Goal: Complete application form

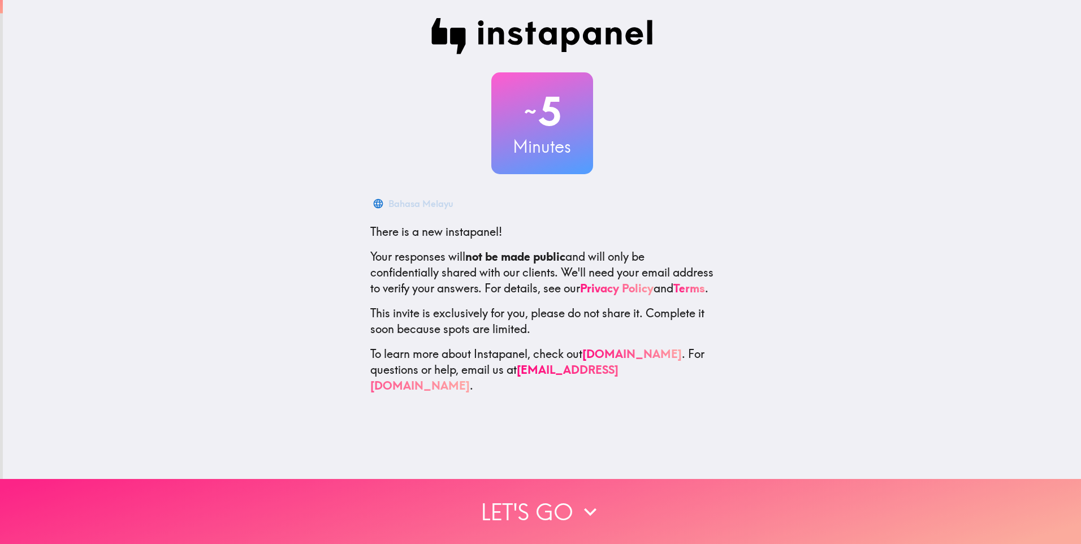
click at [578, 499] on icon "button" at bounding box center [590, 511] width 25 height 25
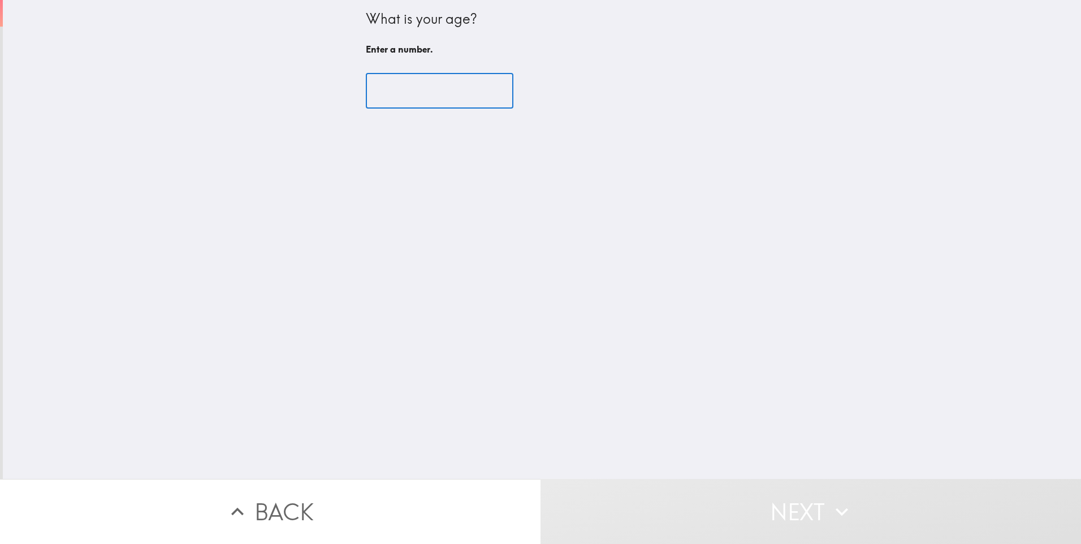
click at [403, 75] on input "number" at bounding box center [440, 91] width 148 height 35
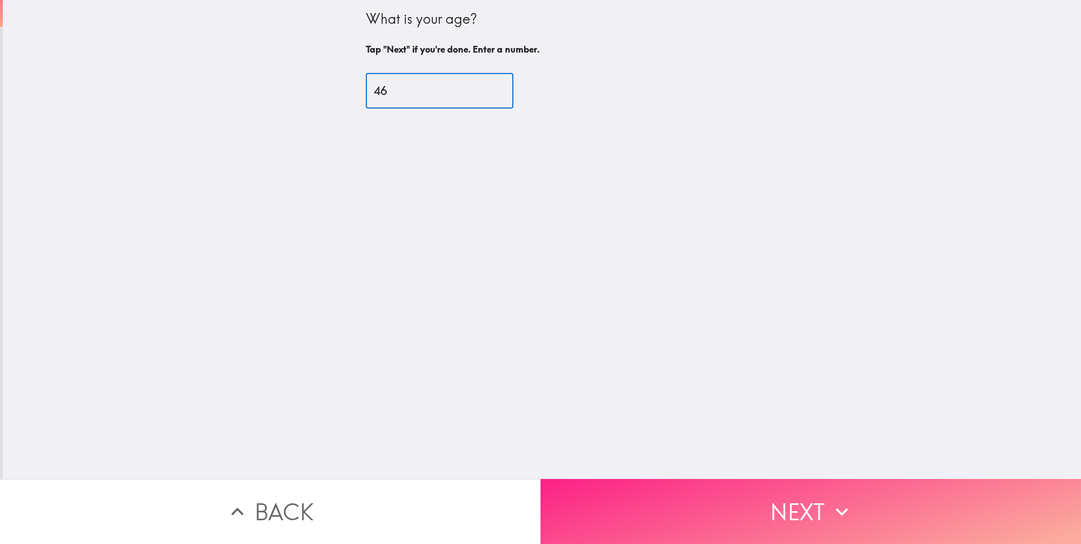
type input "46"
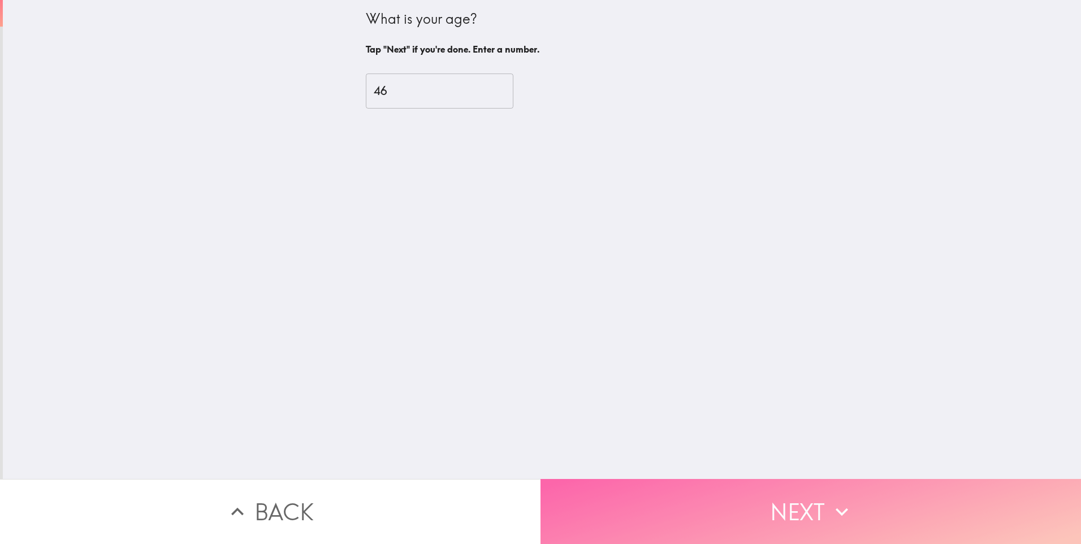
click at [656, 482] on button "Next" at bounding box center [811, 511] width 541 height 65
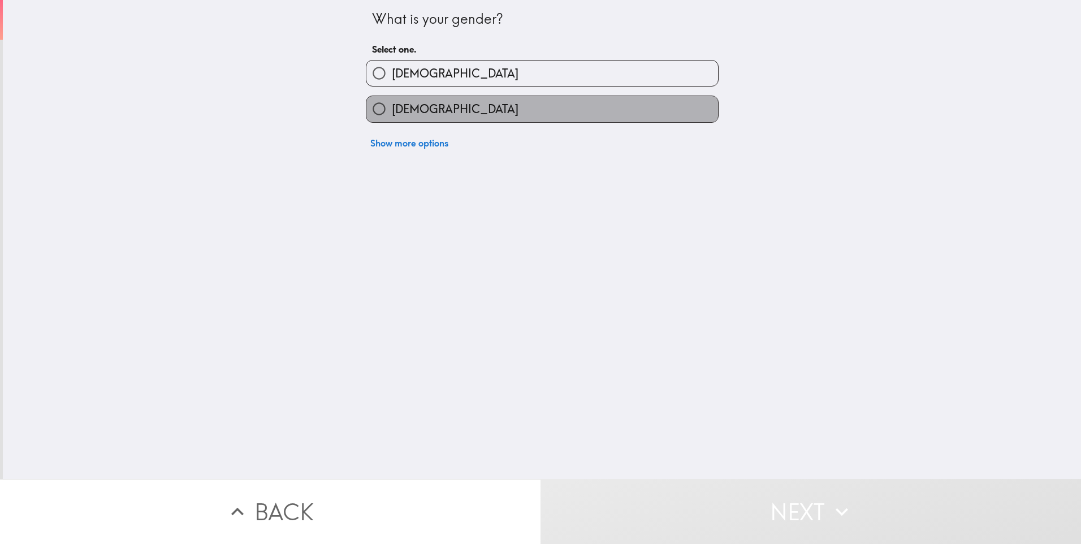
click at [418, 97] on label "[DEMOGRAPHIC_DATA]" at bounding box center [542, 108] width 352 height 25
click at [392, 97] on input "[DEMOGRAPHIC_DATA]" at bounding box center [378, 108] width 25 height 25
radio input "true"
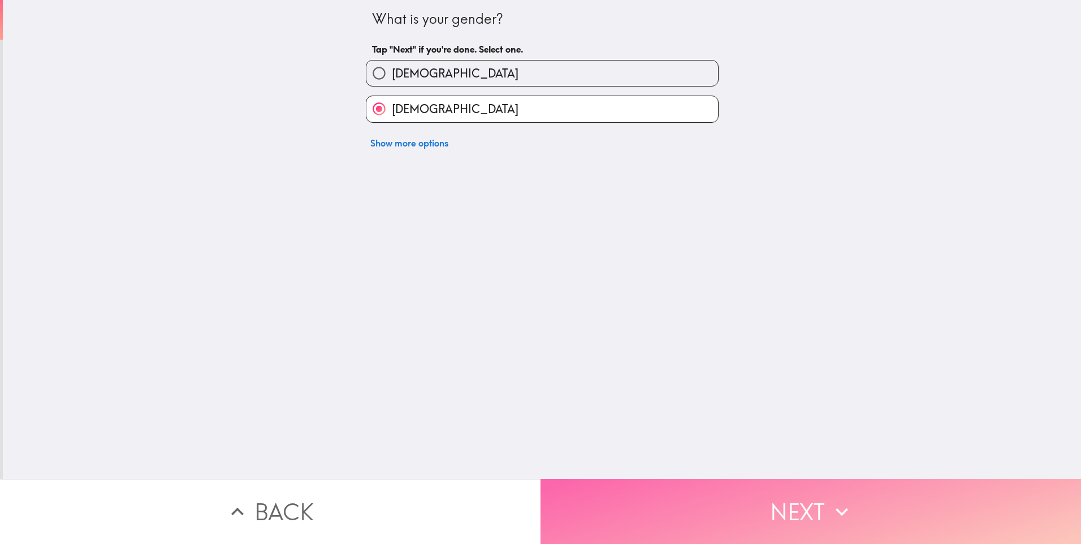
click at [689, 492] on button "Next" at bounding box center [811, 511] width 541 height 65
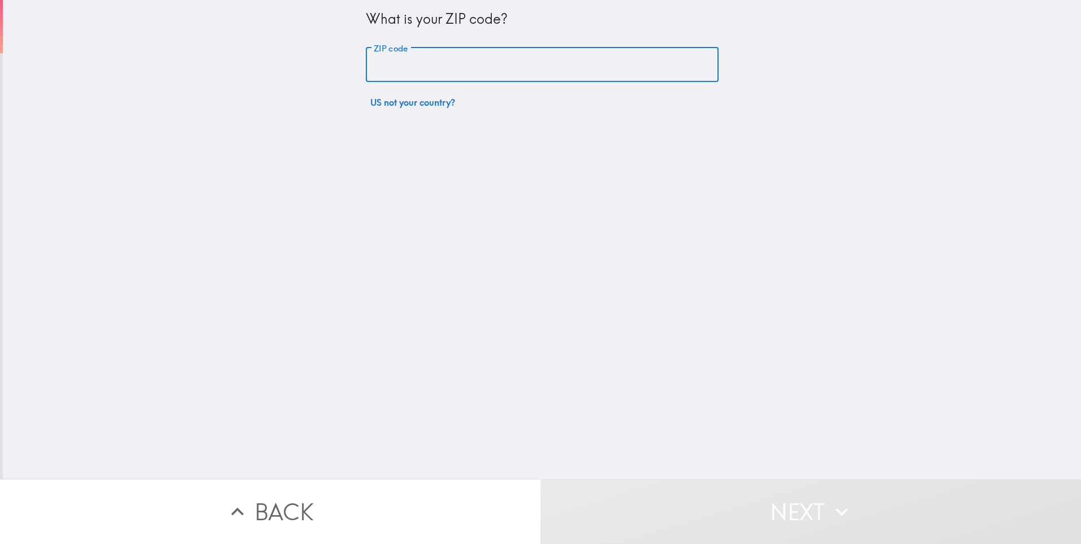
click at [460, 67] on input "ZIP code" at bounding box center [542, 64] width 353 height 35
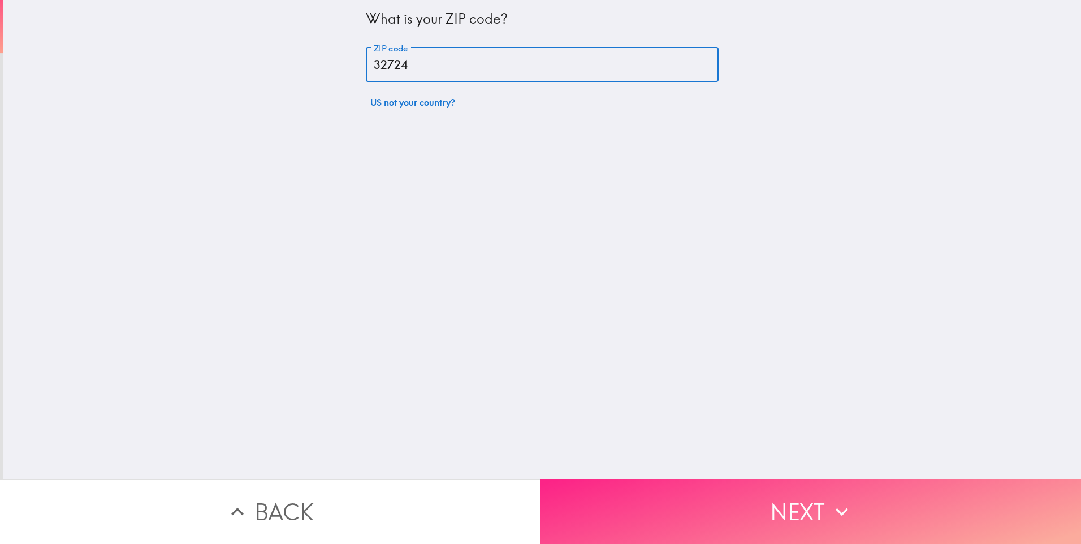
type input "32724"
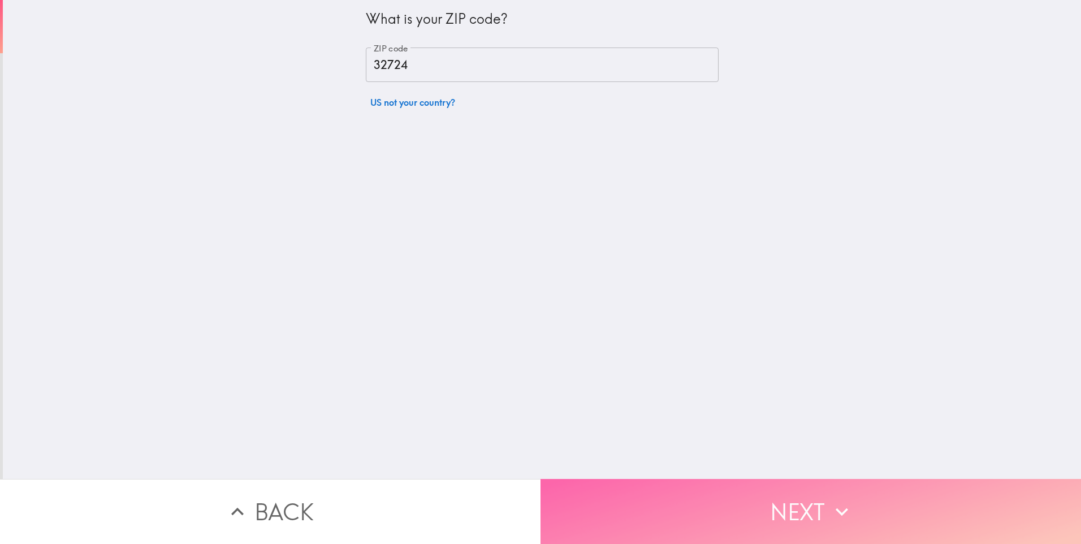
click at [706, 496] on button "Next" at bounding box center [811, 511] width 541 height 65
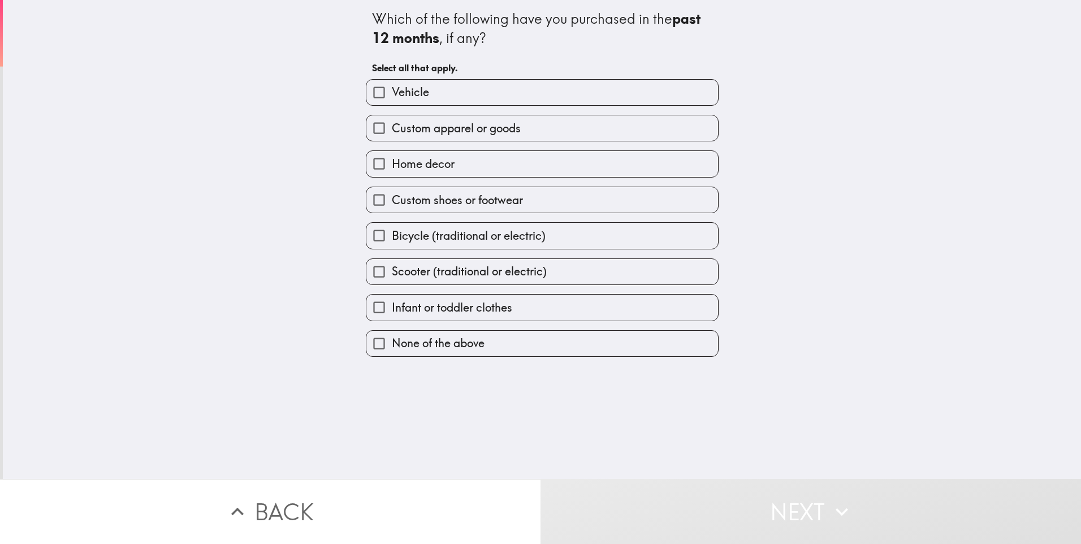
click at [469, 125] on span "Custom apparel or goods" at bounding box center [456, 128] width 129 height 16
click at [392, 125] on input "Custom apparel or goods" at bounding box center [378, 127] width 25 height 25
checkbox input "true"
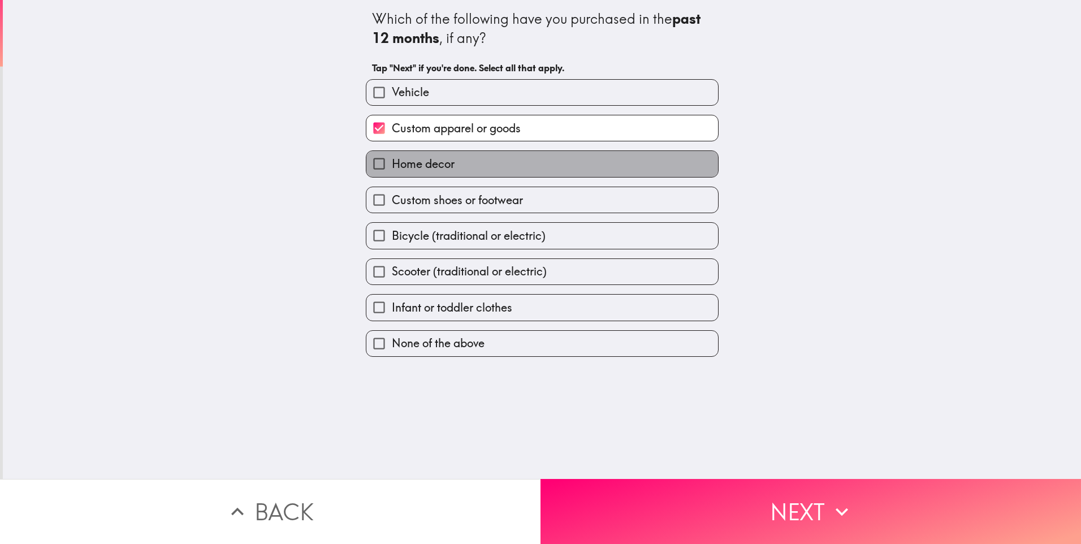
click at [459, 151] on label "Home decor" at bounding box center [542, 163] width 352 height 25
click at [392, 151] on input "Home decor" at bounding box center [378, 163] width 25 height 25
checkbox input "true"
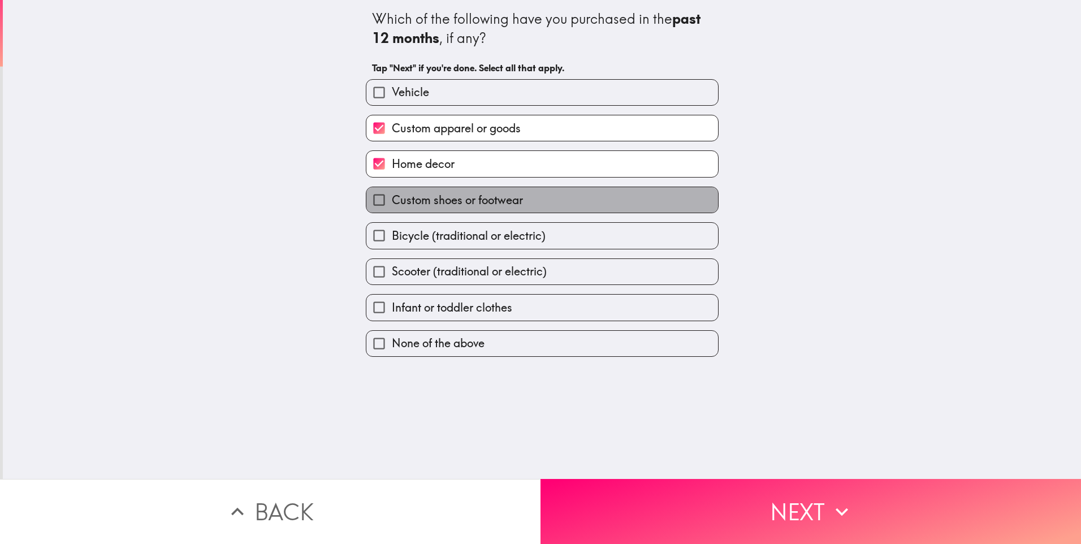
click at [475, 201] on span "Custom shoes or footwear" at bounding box center [457, 200] width 131 height 16
click at [392, 201] on input "Custom shoes or footwear" at bounding box center [378, 199] width 25 height 25
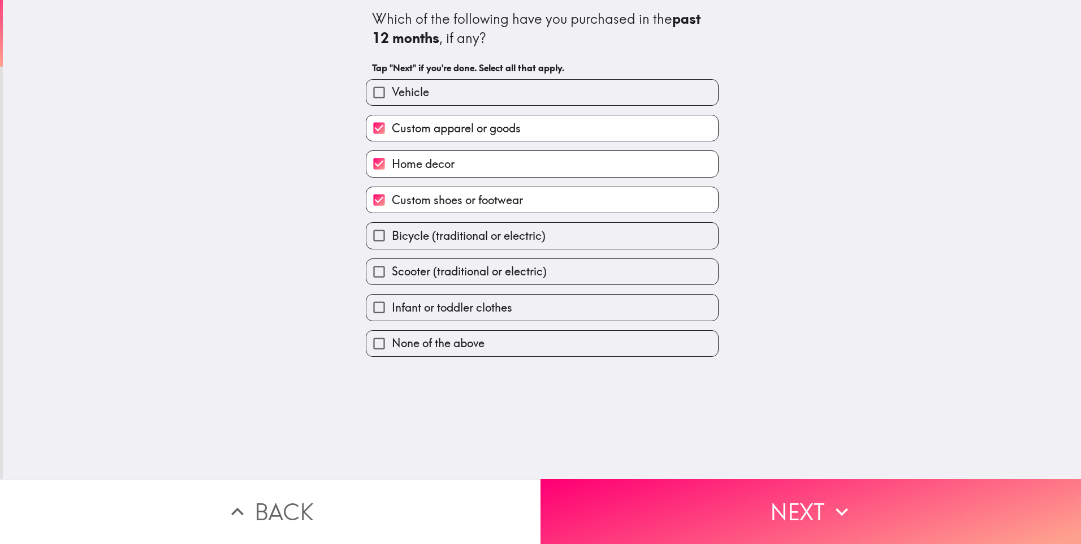
click at [475, 201] on span "Custom shoes or footwear" at bounding box center [457, 200] width 131 height 16
click at [392, 201] on input "Custom shoes or footwear" at bounding box center [378, 199] width 25 height 25
checkbox input "false"
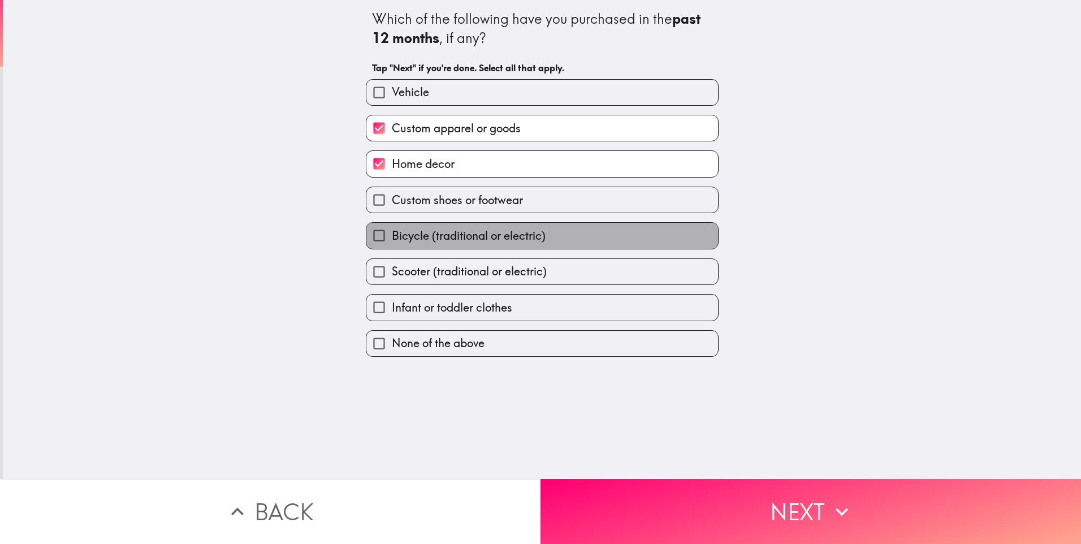
click at [489, 242] on span "Bicycle (traditional or electric)" at bounding box center [469, 236] width 154 height 16
click at [392, 242] on input "Bicycle (traditional or electric)" at bounding box center [378, 235] width 25 height 25
checkbox input "true"
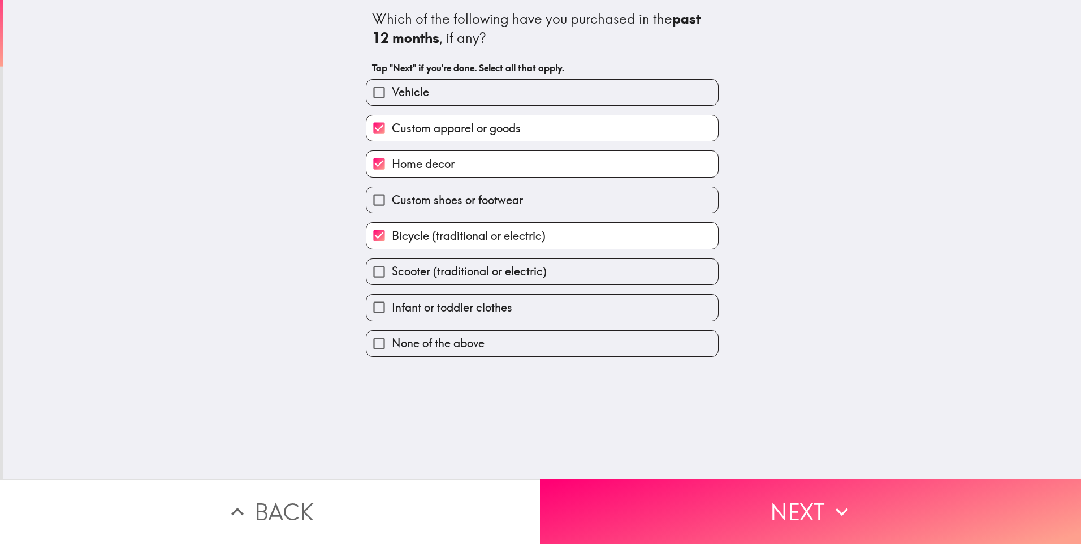
click at [485, 278] on span "Scooter (traditional or electric)" at bounding box center [469, 271] width 155 height 16
click at [392, 278] on input "Scooter (traditional or electric)" at bounding box center [378, 271] width 25 height 25
checkbox input "true"
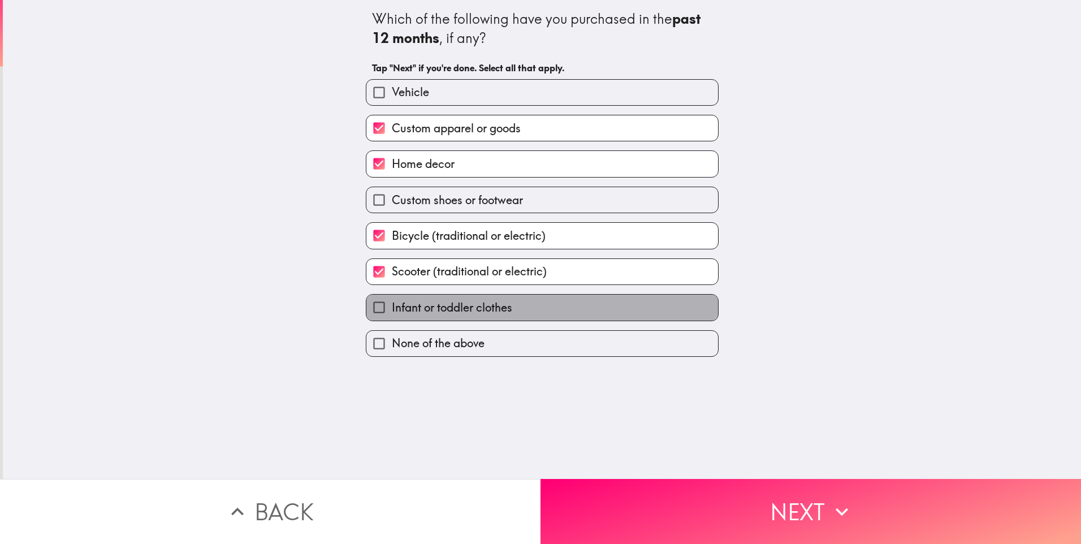
click at [497, 315] on label "Infant or toddler clothes" at bounding box center [542, 307] width 352 height 25
click at [392, 315] on input "Infant or toddler clothes" at bounding box center [378, 307] width 25 height 25
checkbox input "true"
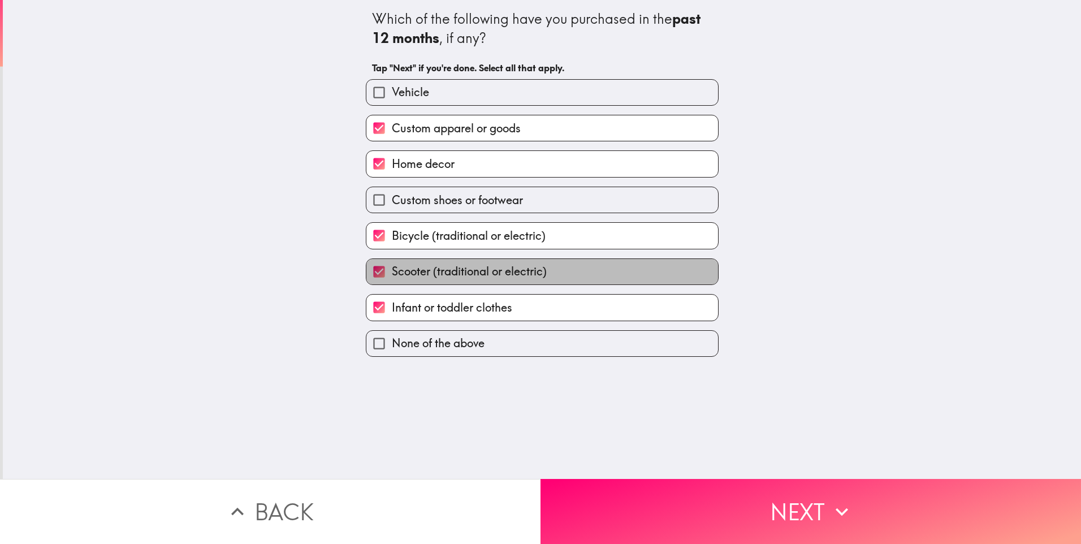
click at [540, 261] on label "Scooter (traditional or electric)" at bounding box center [542, 271] width 352 height 25
click at [392, 261] on input "Scooter (traditional or electric)" at bounding box center [378, 271] width 25 height 25
checkbox input "false"
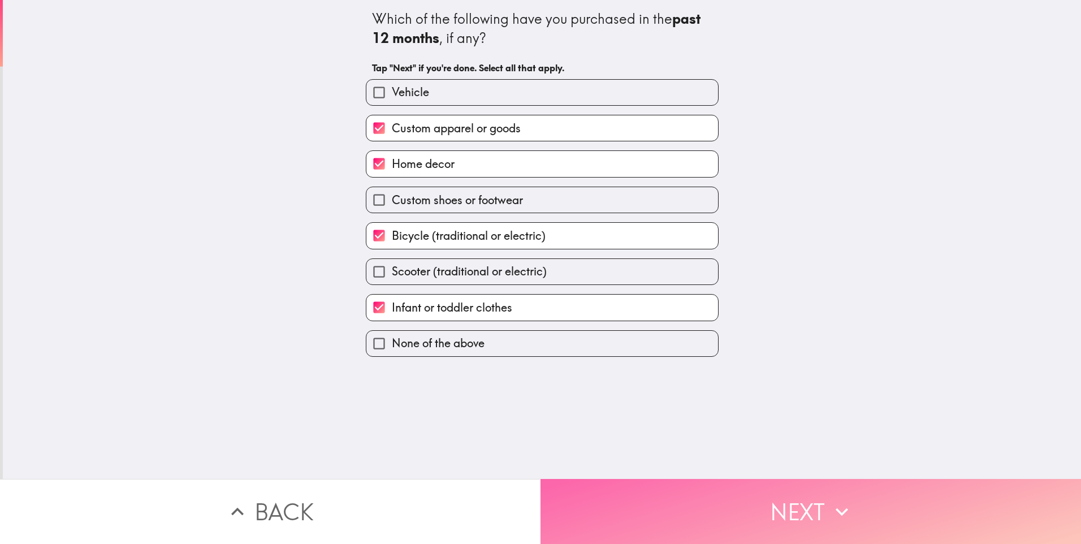
click at [694, 502] on button "Next" at bounding box center [811, 511] width 541 height 65
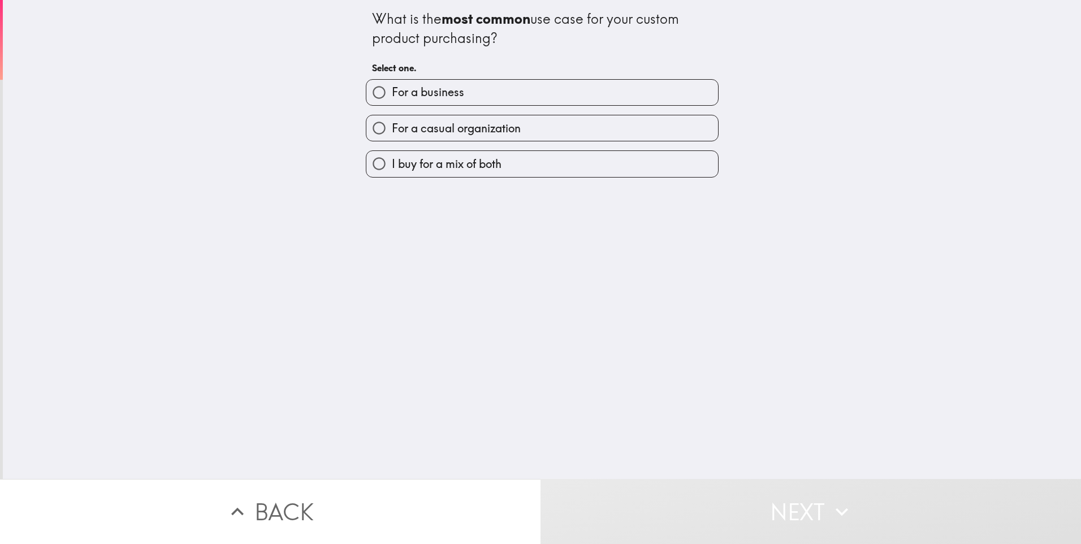
click at [509, 123] on span "For a casual organization" at bounding box center [456, 128] width 129 height 16
click at [392, 123] on input "For a casual organization" at bounding box center [378, 127] width 25 height 25
radio input "true"
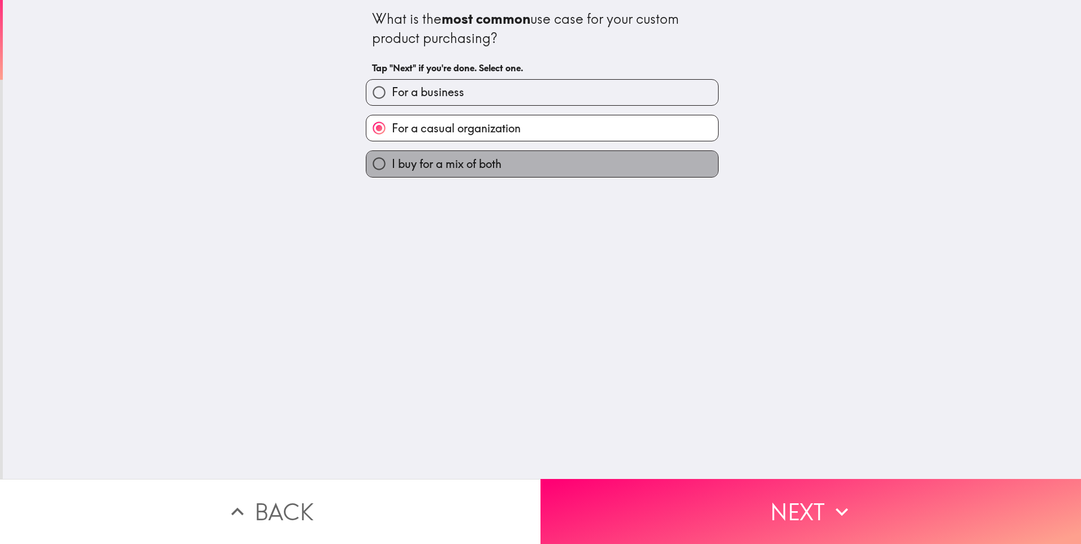
click at [498, 158] on label "I buy for a mix of both" at bounding box center [542, 163] width 352 height 25
click at [392, 158] on input "I buy for a mix of both" at bounding box center [378, 163] width 25 height 25
radio input "true"
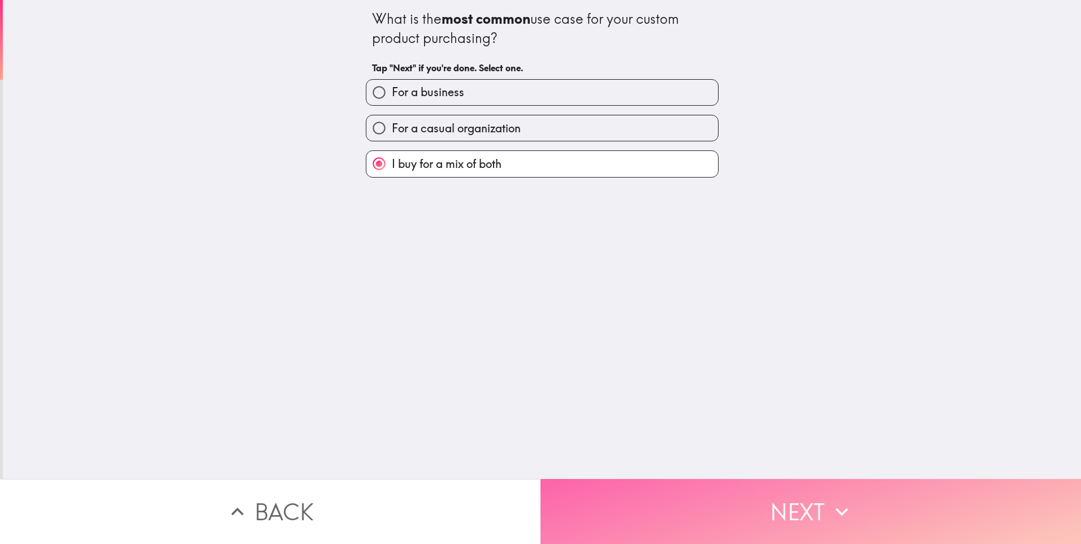
click at [612, 479] on button "Next" at bounding box center [811, 511] width 541 height 65
